Goal: Information Seeking & Learning: Learn about a topic

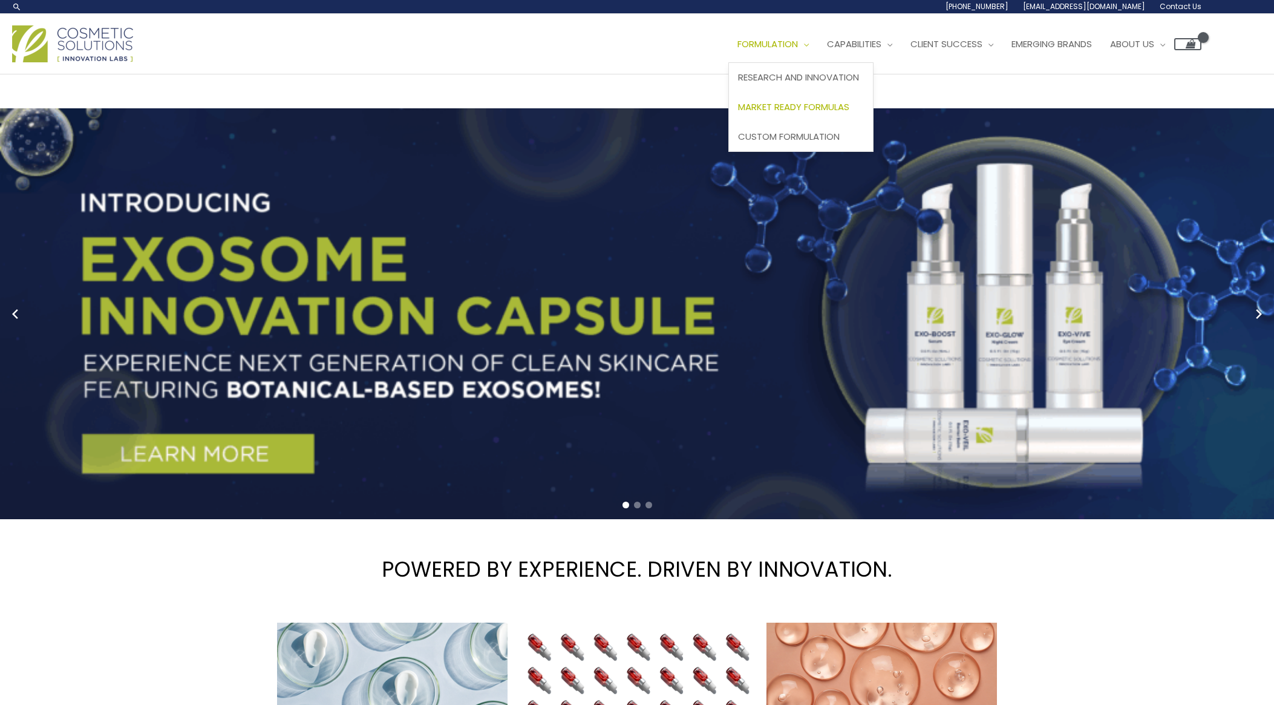
click at [832, 106] on span "Market Ready Formulas" at bounding box center [793, 106] width 111 height 13
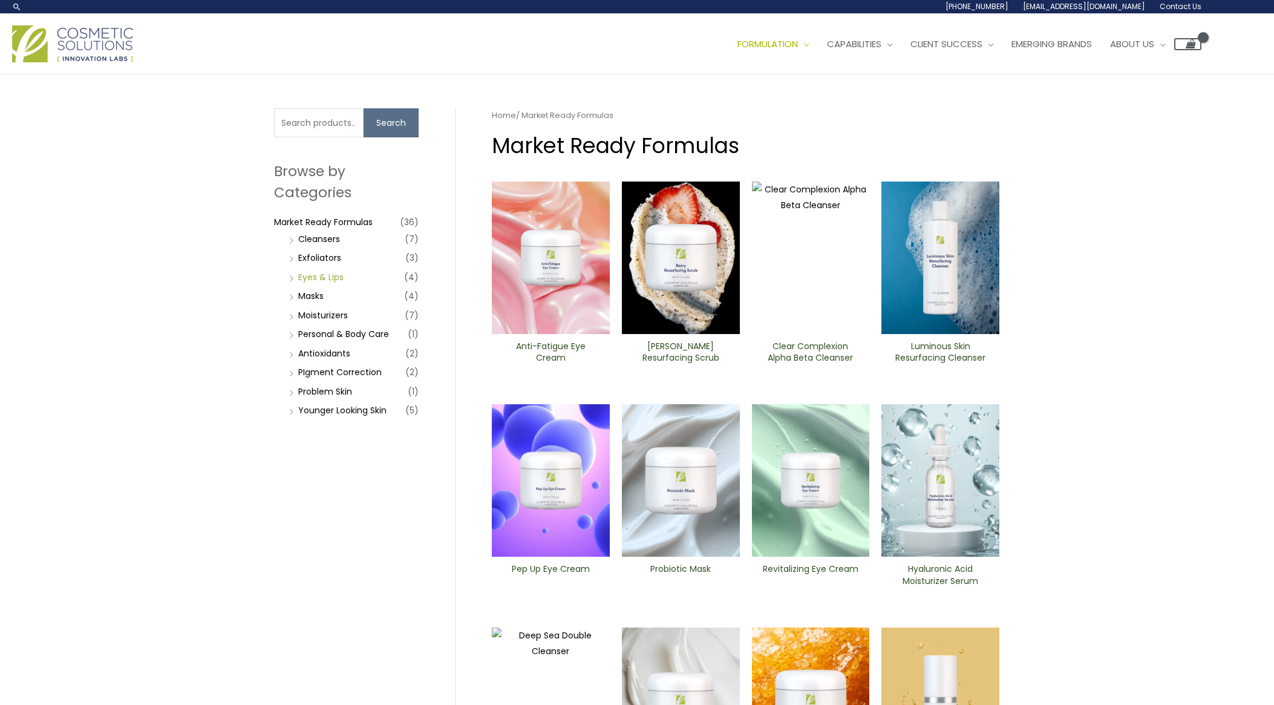
click at [323, 279] on link "Eyes & Lips" at bounding box center [320, 277] width 45 height 12
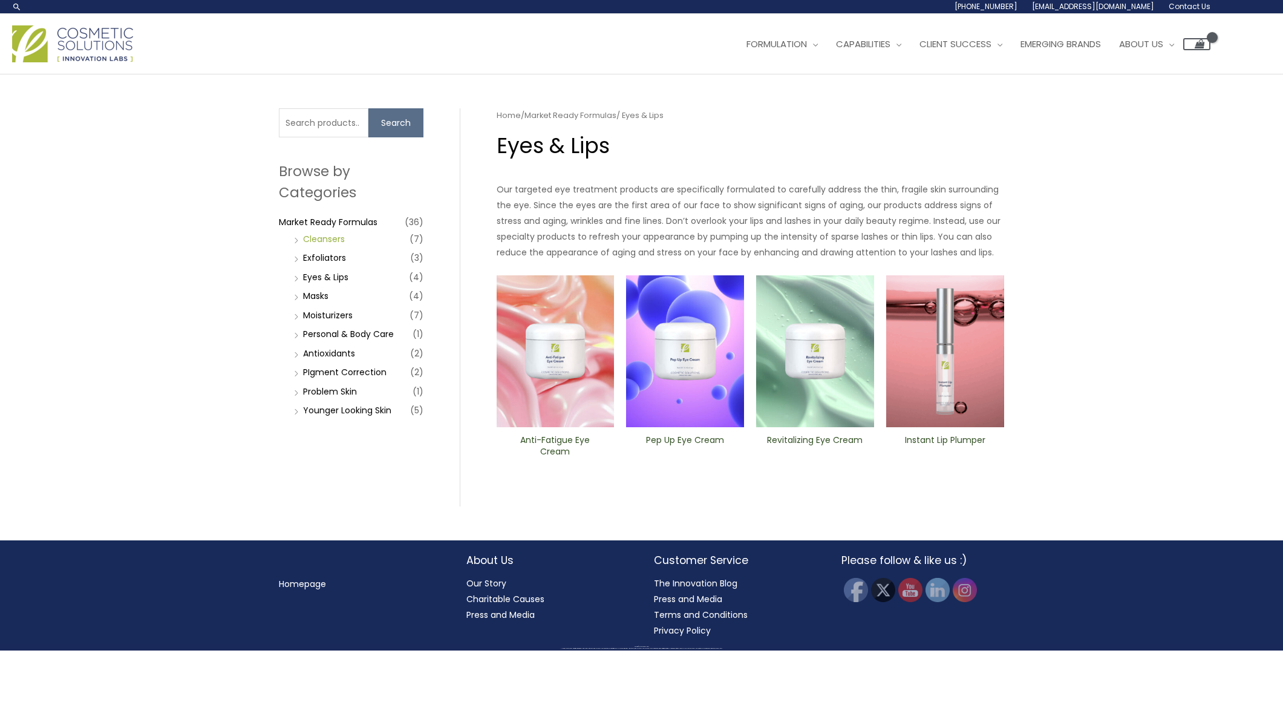
click at [330, 236] on link "Cleansers" at bounding box center [324, 239] width 42 height 12
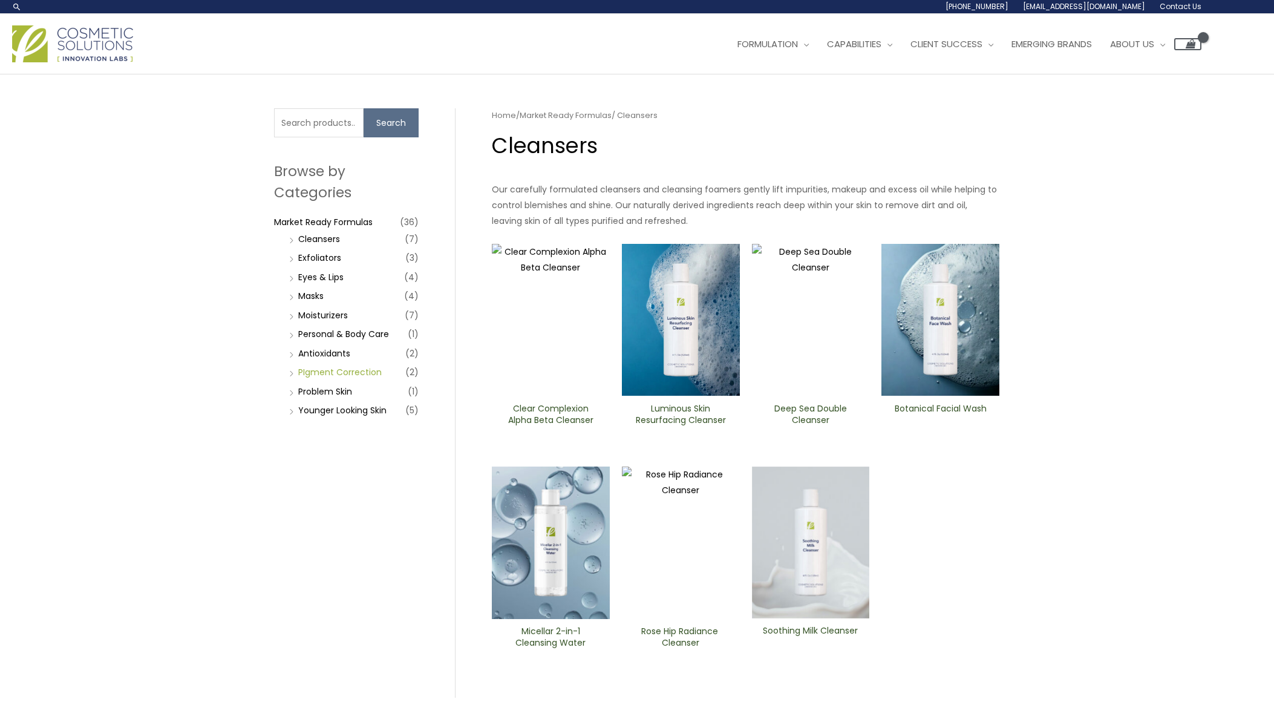
click at [328, 376] on link "PIgment Correction" at bounding box center [339, 372] width 83 height 12
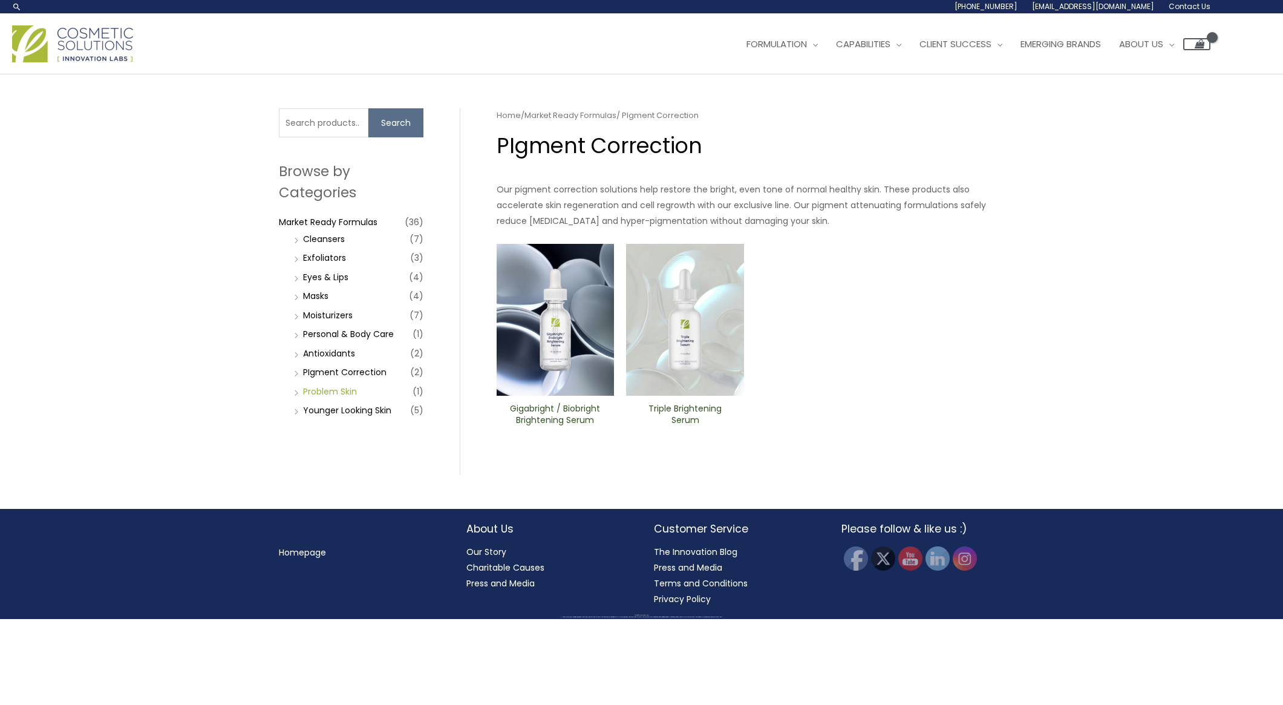
click at [328, 388] on link "Problem Skin" at bounding box center [330, 391] width 54 height 12
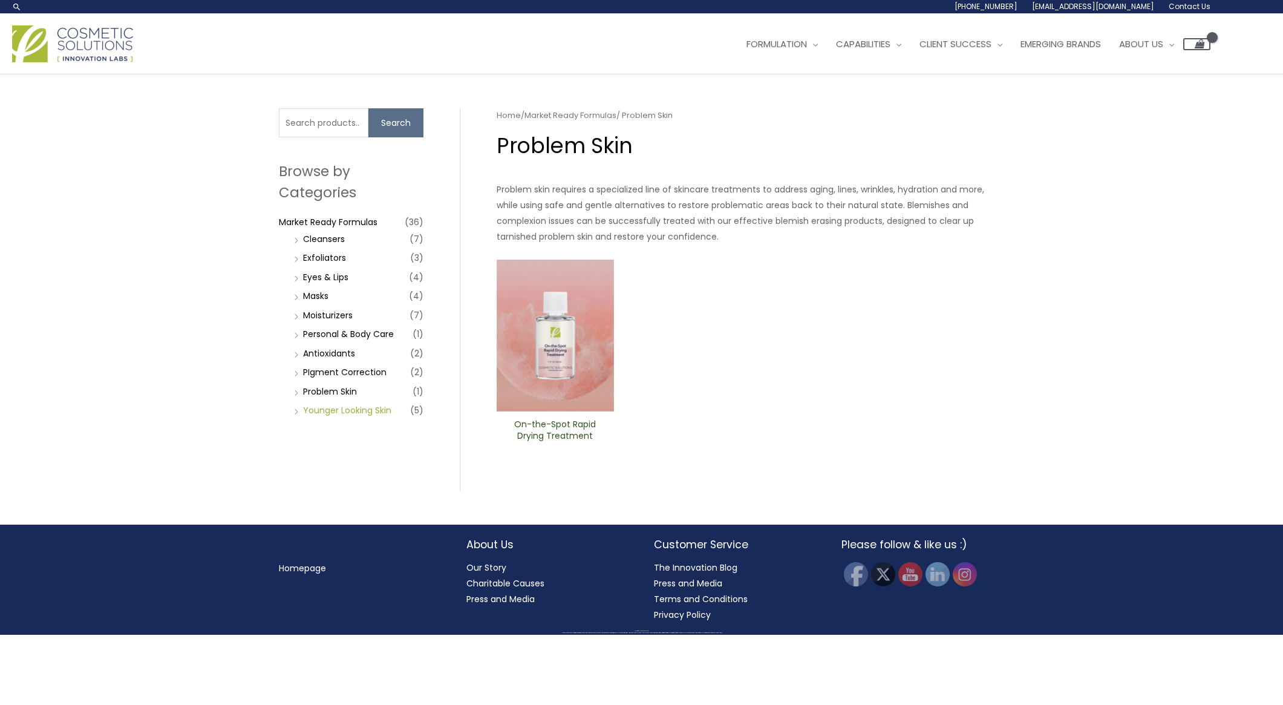
click at [329, 409] on link "Younger Looking Skin" at bounding box center [347, 410] width 88 height 12
